Goal: Connect with others: Participate in discussion

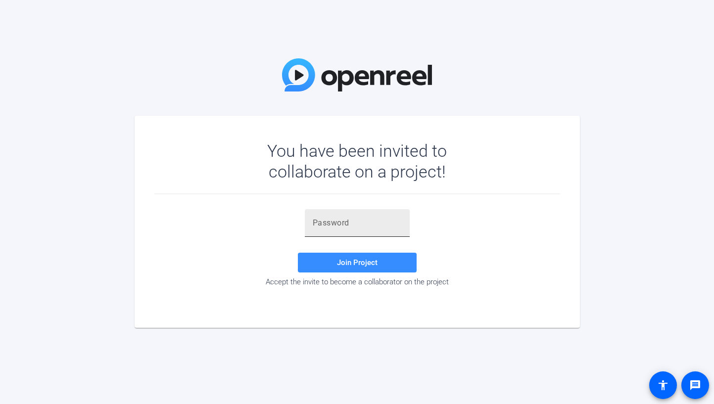
click at [344, 220] on input "text" at bounding box center [357, 223] width 89 height 12
paste input "=G;mrt"
type input "=G;mrt"
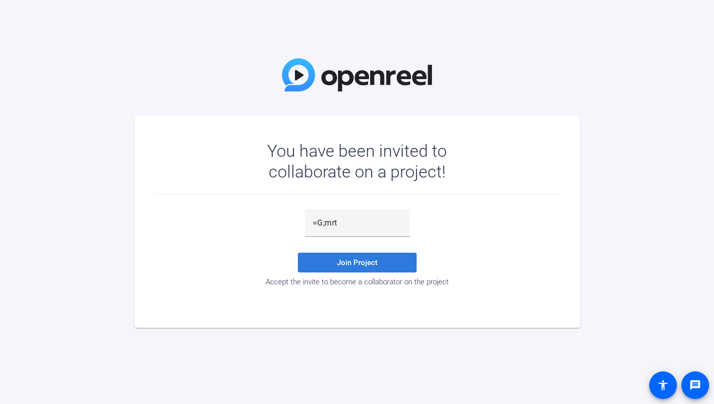
click at [373, 262] on span "Join Project" at bounding box center [357, 262] width 41 height 9
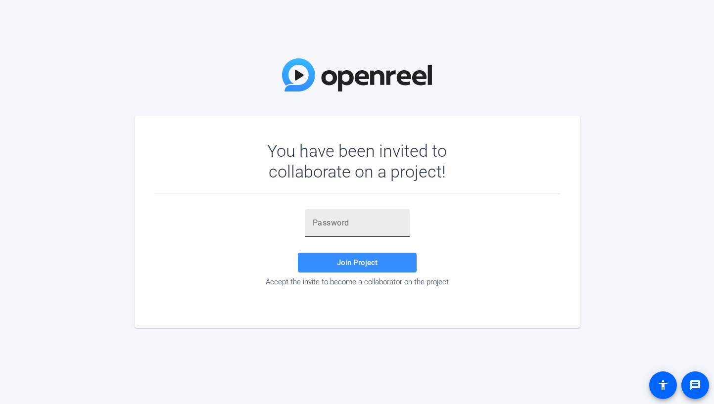
click at [326, 226] on input "text" at bounding box center [357, 223] width 89 height 12
paste input "31siSr"
type input "31siSr"
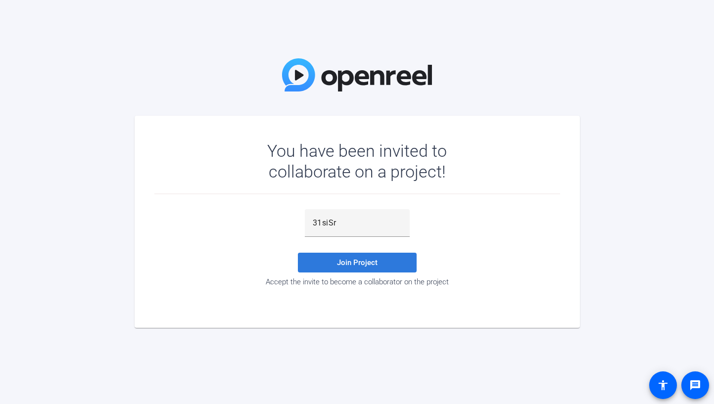
click at [326, 263] on span at bounding box center [357, 263] width 119 height 24
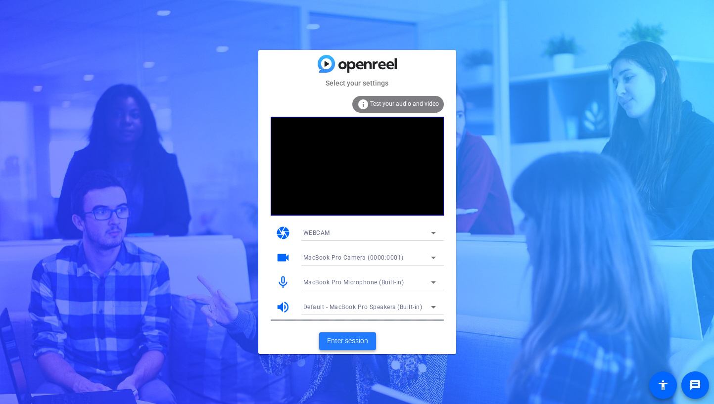
click at [340, 340] on span "Enter session" at bounding box center [347, 341] width 41 height 10
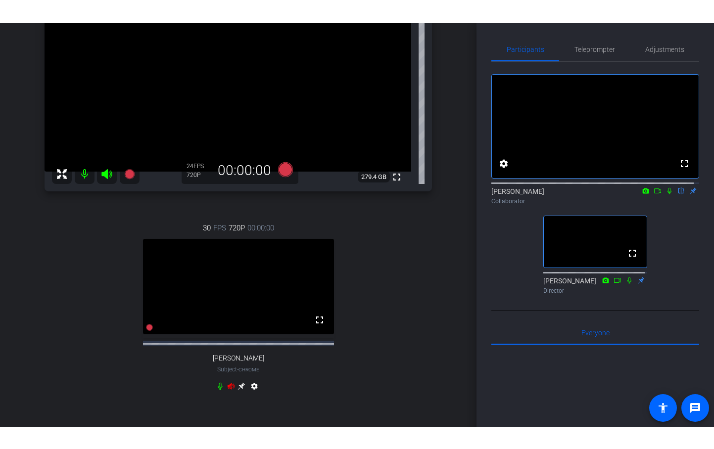
scroll to position [144, 0]
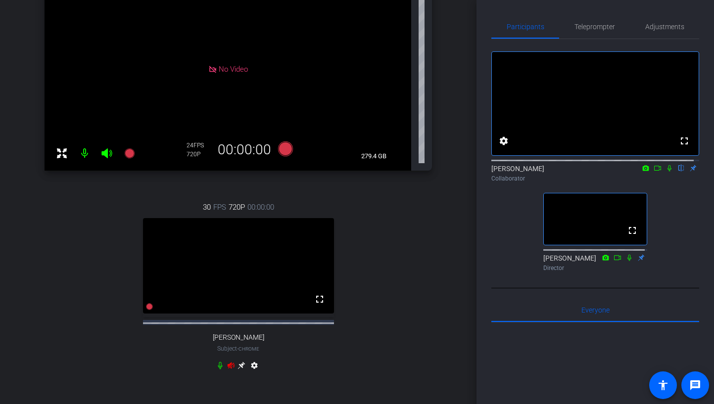
click at [228, 369] on icon at bounding box center [231, 365] width 7 height 6
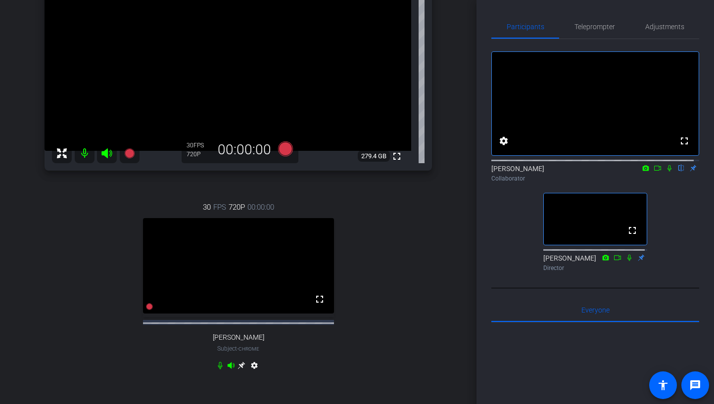
click at [666, 172] on icon at bounding box center [670, 168] width 8 height 7
click at [664, 200] on div "fullscreen settings [PERSON_NAME] flip Collaborator fullscreen [PERSON_NAME] Di…" at bounding box center [595, 157] width 208 height 237
click at [667, 172] on icon at bounding box center [669, 168] width 5 height 6
click at [21, 389] on div "Episode 5: [PERSON_NAME] account_box grid_on settings info logout We have updat…" at bounding box center [238, 202] width 477 height 404
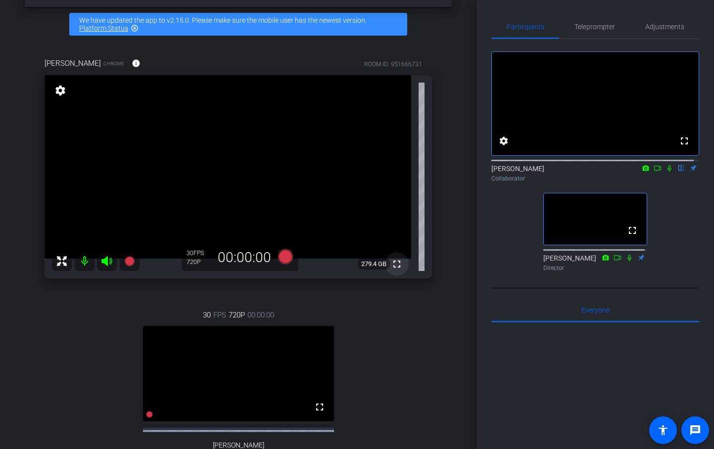
scroll to position [46, 0]
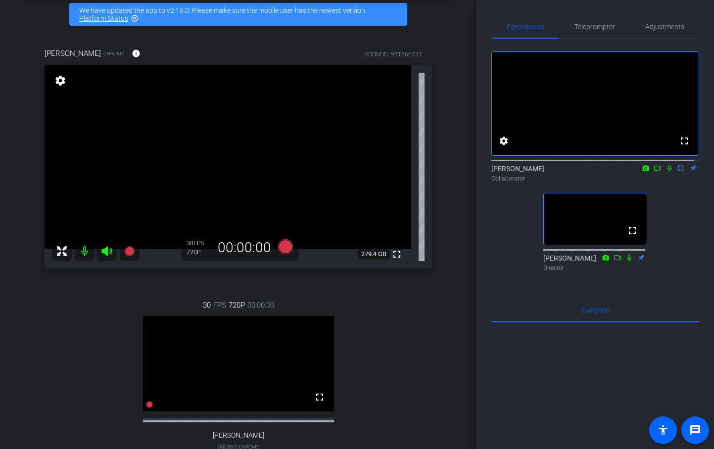
click at [666, 183] on div "Collaborator" at bounding box center [595, 178] width 208 height 9
click at [666, 172] on icon at bounding box center [670, 168] width 8 height 7
click at [642, 172] on icon at bounding box center [646, 168] width 8 height 7
click at [652, 179] on div at bounding box center [357, 224] width 714 height 449
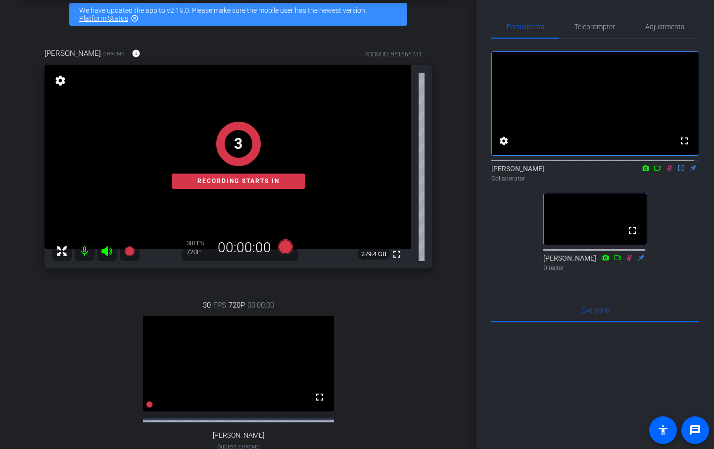
click at [654, 172] on icon at bounding box center [658, 168] width 8 height 7
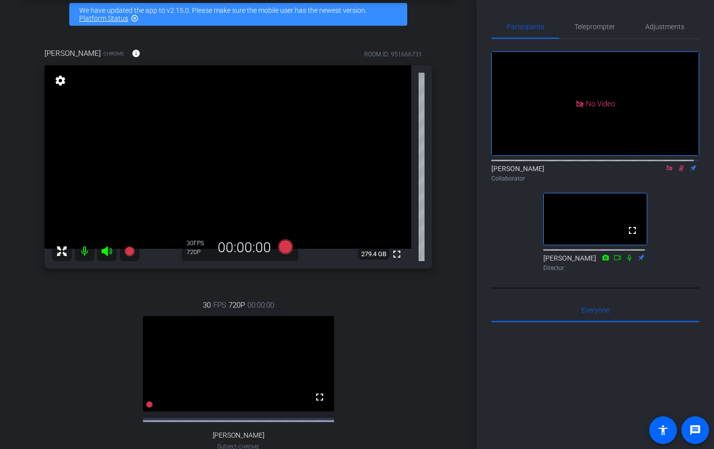
click at [667, 171] on icon at bounding box center [669, 167] width 5 height 5
click at [667, 172] on icon at bounding box center [669, 168] width 5 height 6
click at [666, 172] on icon at bounding box center [670, 168] width 8 height 7
click at [654, 172] on icon at bounding box center [658, 168] width 8 height 7
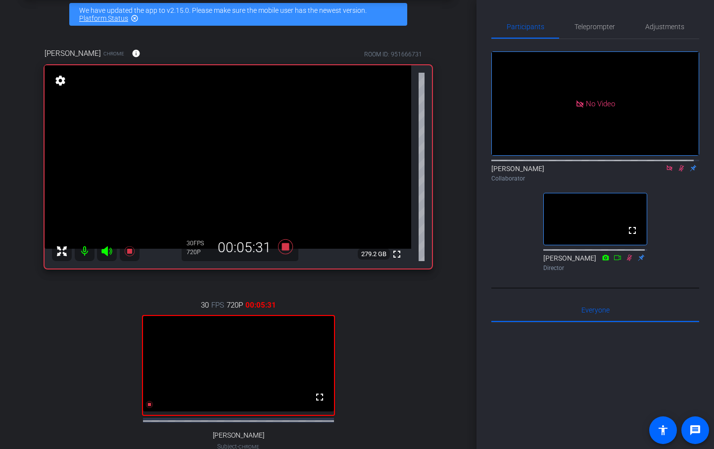
click at [667, 171] on icon at bounding box center [669, 167] width 5 height 5
click at [667, 172] on icon at bounding box center [669, 168] width 5 height 6
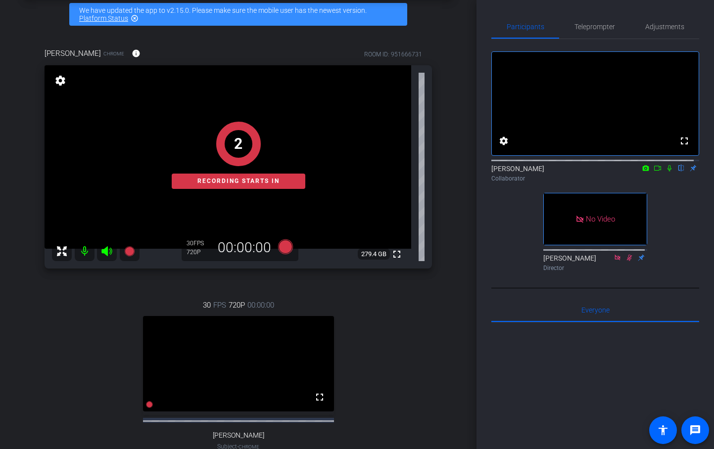
click at [654, 172] on icon at bounding box center [658, 168] width 8 height 7
click at [678, 172] on icon at bounding box center [682, 168] width 8 height 7
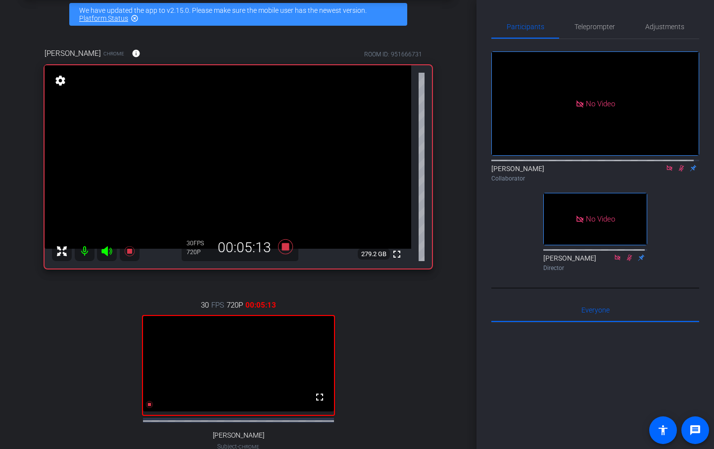
click at [676, 197] on div "No Video [PERSON_NAME] Collaborator No Video [PERSON_NAME] Director" at bounding box center [595, 157] width 208 height 237
click at [667, 171] on icon at bounding box center [669, 167] width 5 height 5
click at [667, 172] on icon at bounding box center [670, 168] width 8 height 7
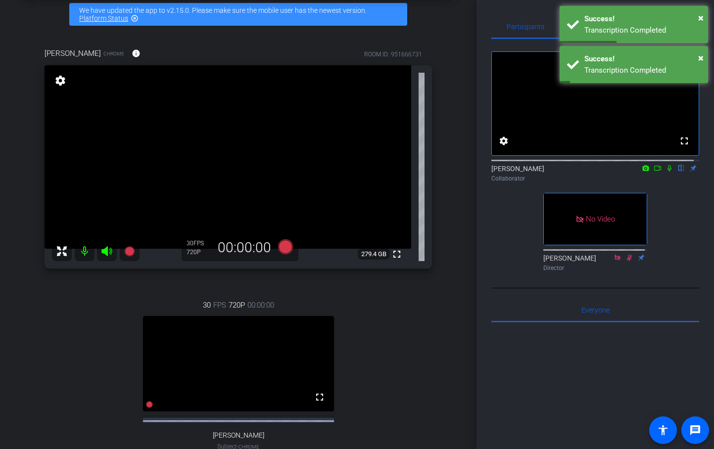
click at [654, 172] on icon at bounding box center [658, 168] width 8 height 7
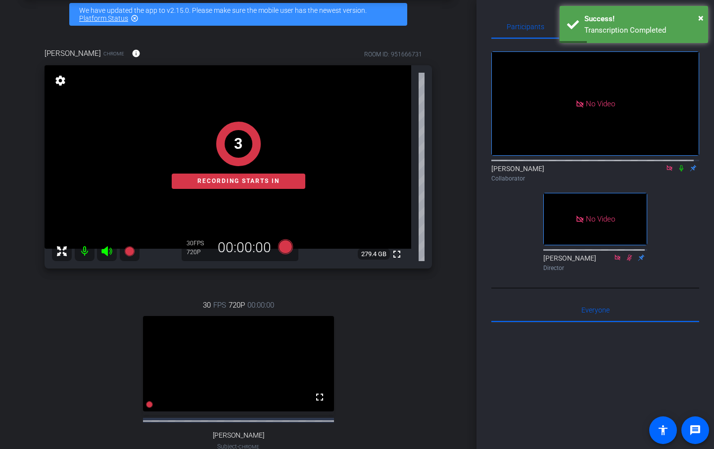
click at [679, 172] on icon at bounding box center [681, 168] width 4 height 6
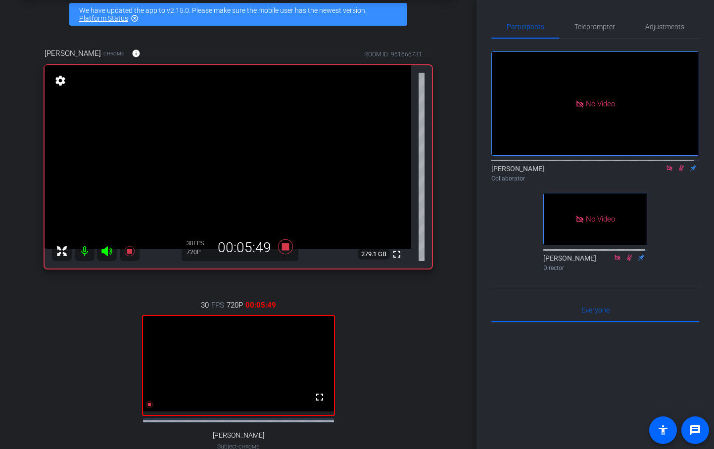
click at [643, 180] on div "[PERSON_NAME] Collaborator" at bounding box center [595, 173] width 208 height 19
click at [666, 172] on icon at bounding box center [670, 168] width 8 height 7
click at [678, 172] on icon at bounding box center [682, 168] width 8 height 7
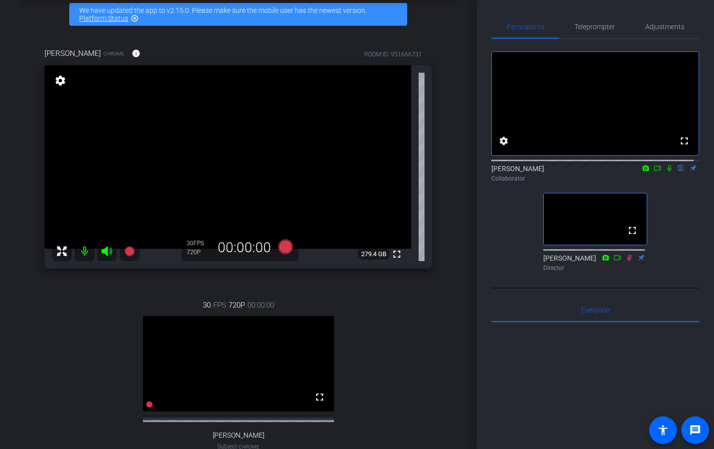
click at [654, 172] on icon at bounding box center [658, 168] width 8 height 7
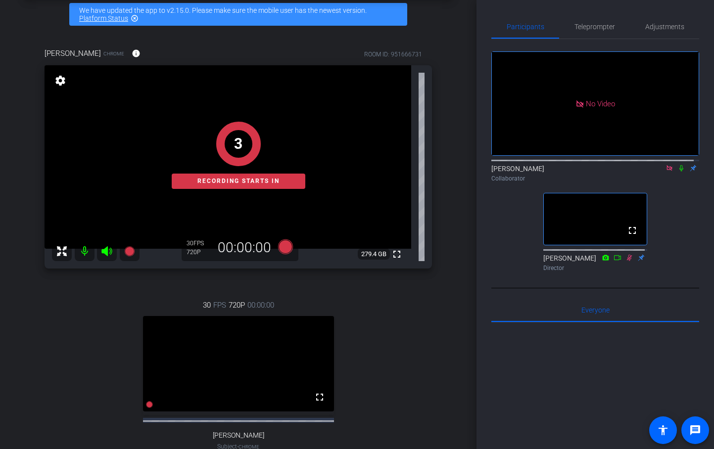
click at [678, 172] on icon at bounding box center [682, 168] width 8 height 7
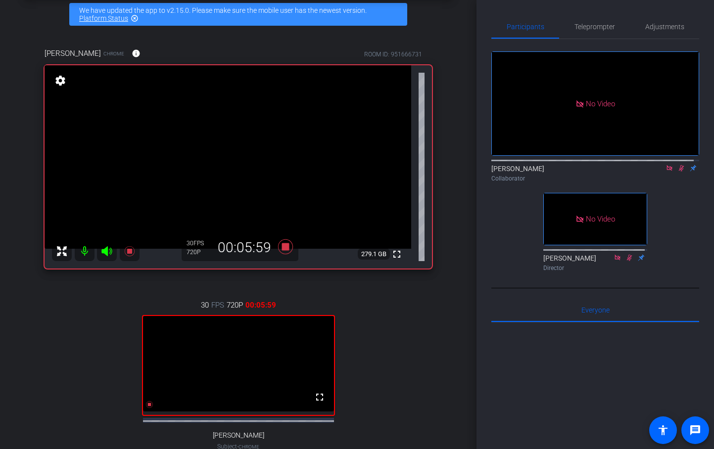
click at [666, 172] on icon at bounding box center [670, 168] width 8 height 7
click at [679, 172] on icon at bounding box center [681, 168] width 5 height 6
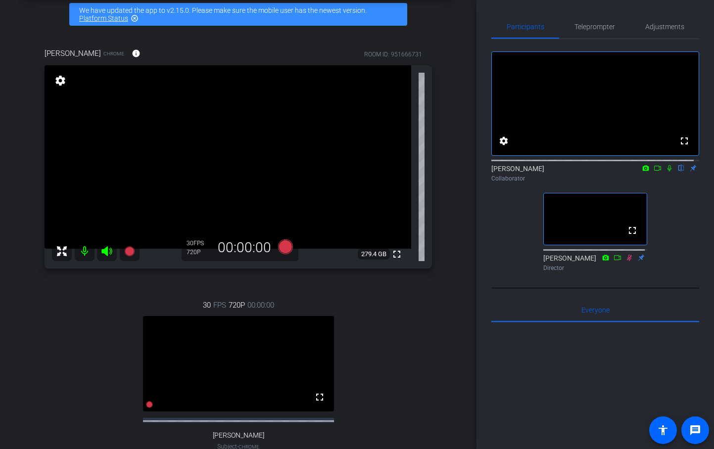
click at [655, 172] on icon at bounding box center [658, 168] width 8 height 7
click at [679, 172] on icon at bounding box center [681, 168] width 4 height 6
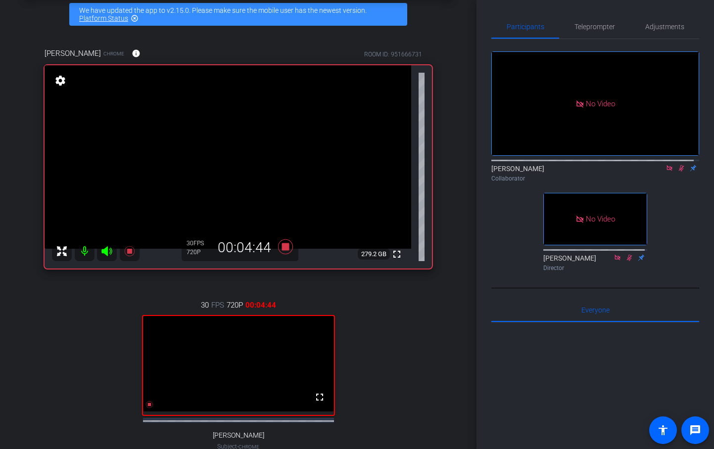
click at [666, 172] on icon at bounding box center [670, 168] width 8 height 7
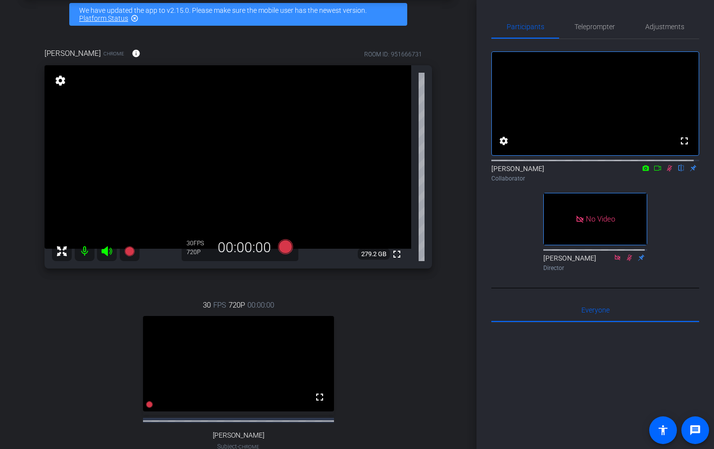
click at [667, 172] on icon at bounding box center [669, 168] width 5 height 6
